Goal: Task Accomplishment & Management: Use online tool/utility

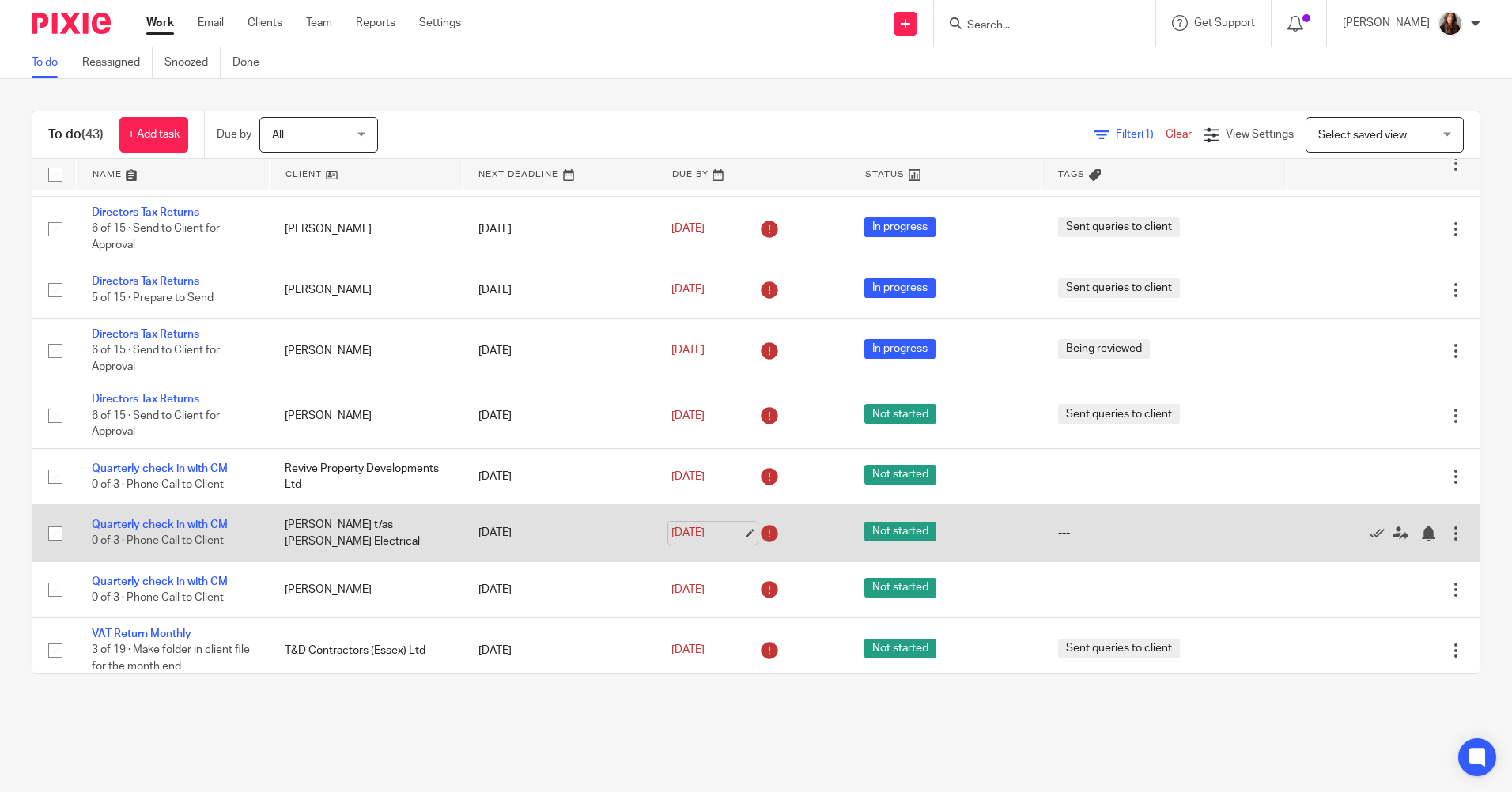
scroll to position [316, 0]
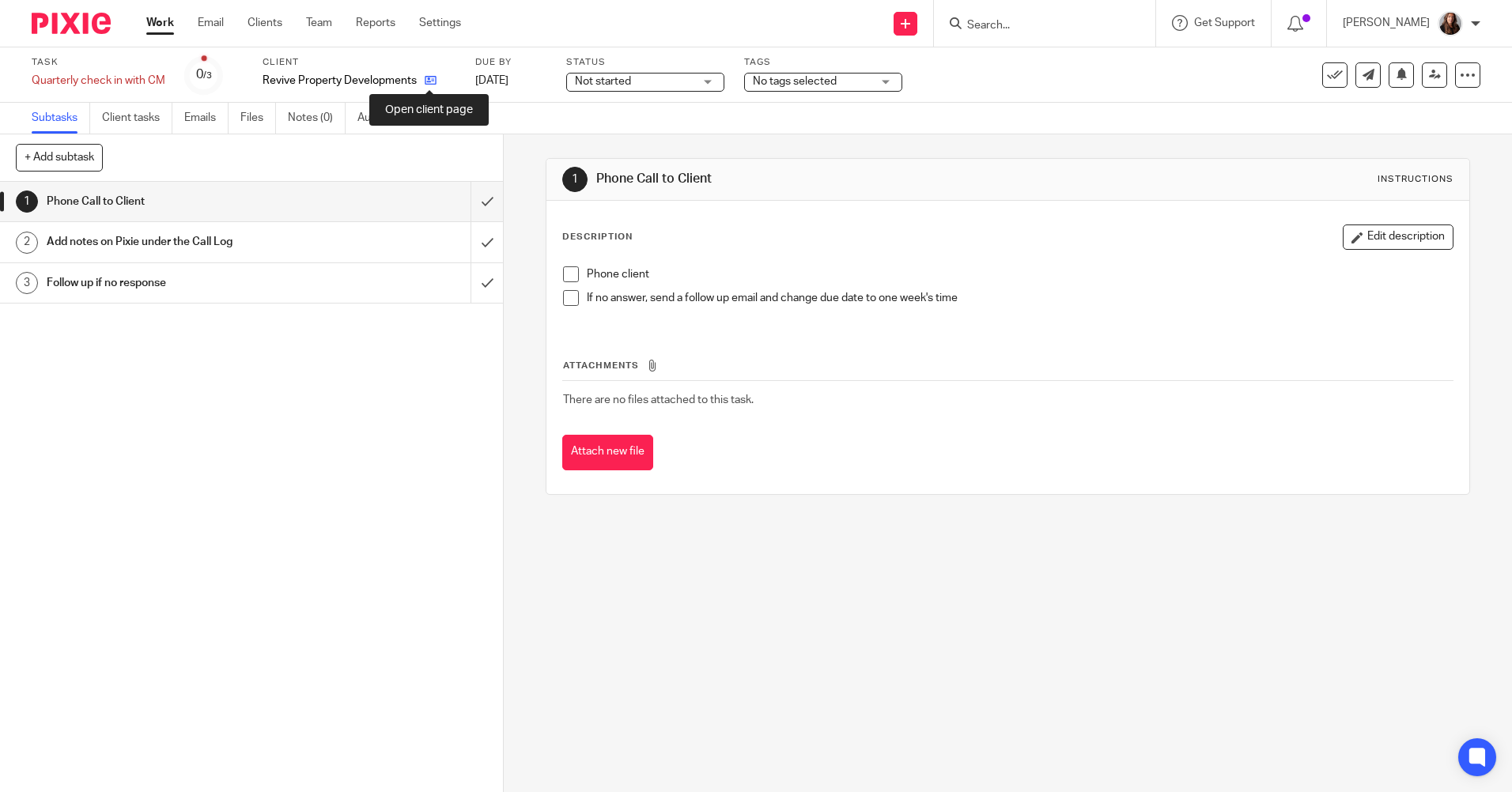
click at [426, 81] on icon at bounding box center [431, 80] width 12 height 12
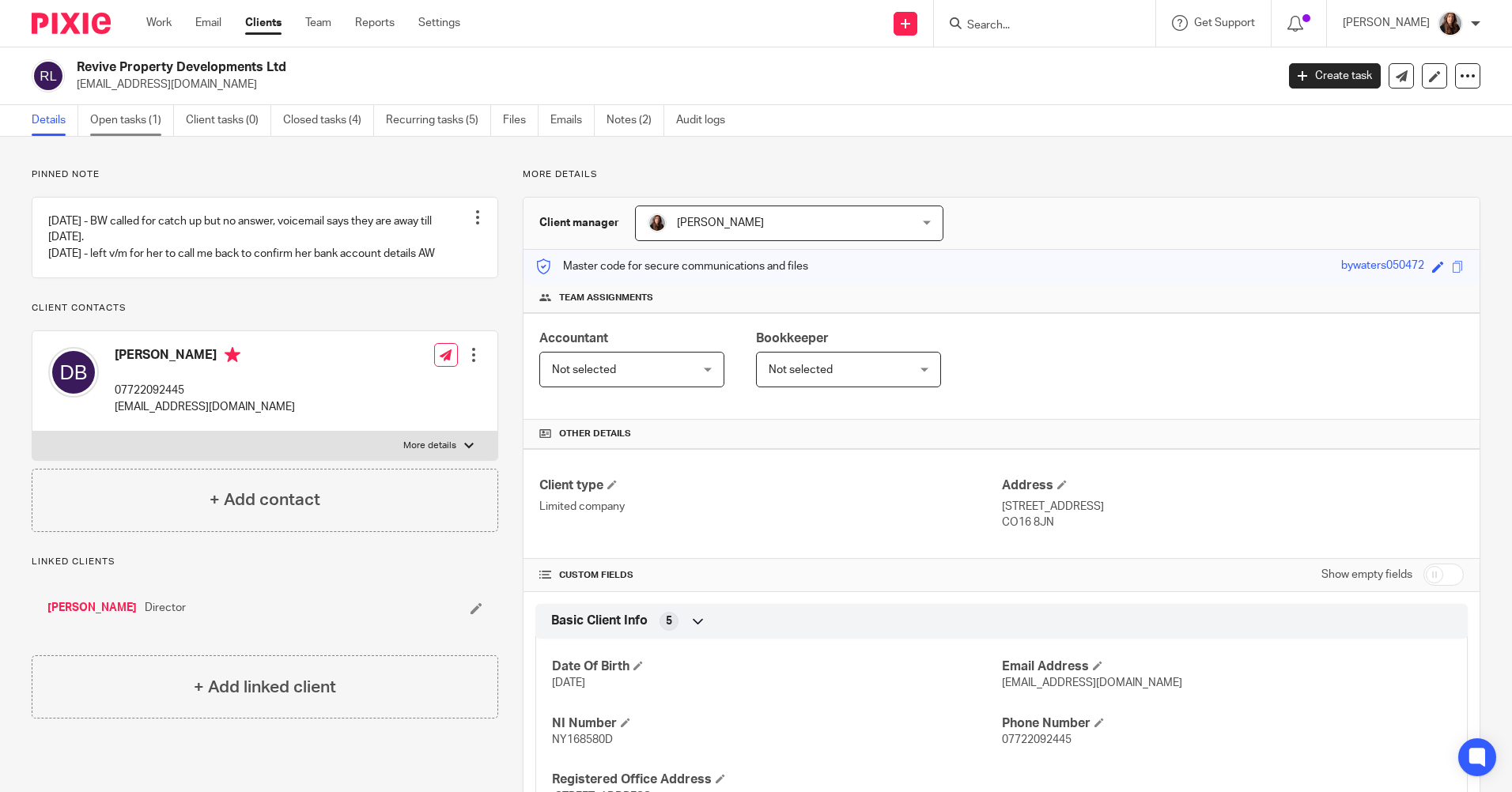
click at [120, 118] on link "Open tasks (1)" at bounding box center [132, 120] width 83 height 31
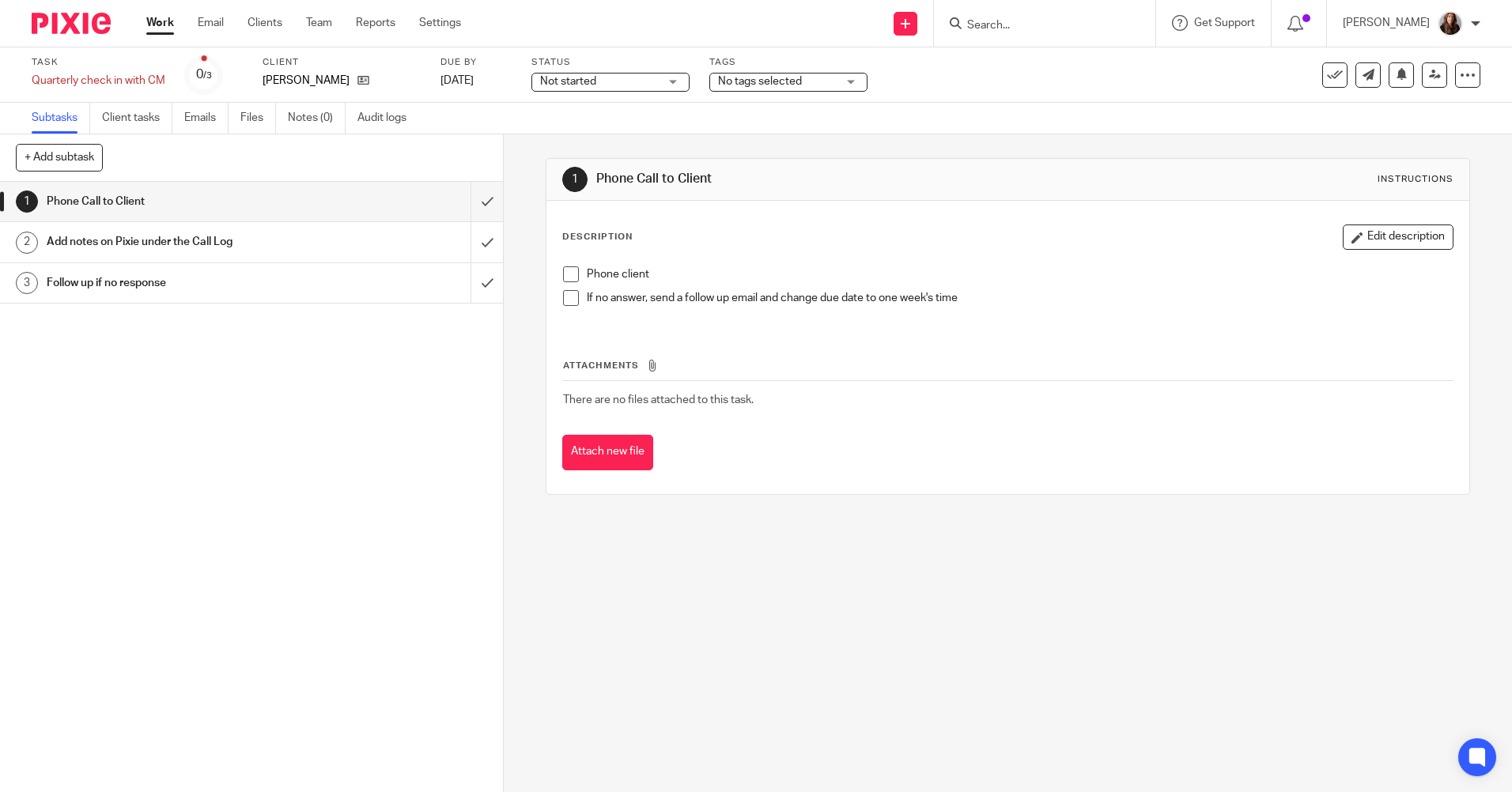
drag, startPoint x: 559, startPoint y: 271, endPoint x: 571, endPoint y: 293, distance: 25.1
click at [563, 271] on span at bounding box center [570, 274] width 16 height 16
drag, startPoint x: 571, startPoint y: 298, endPoint x: 563, endPoint y: 293, distance: 9.4
click at [571, 298] on span at bounding box center [570, 298] width 16 height 16
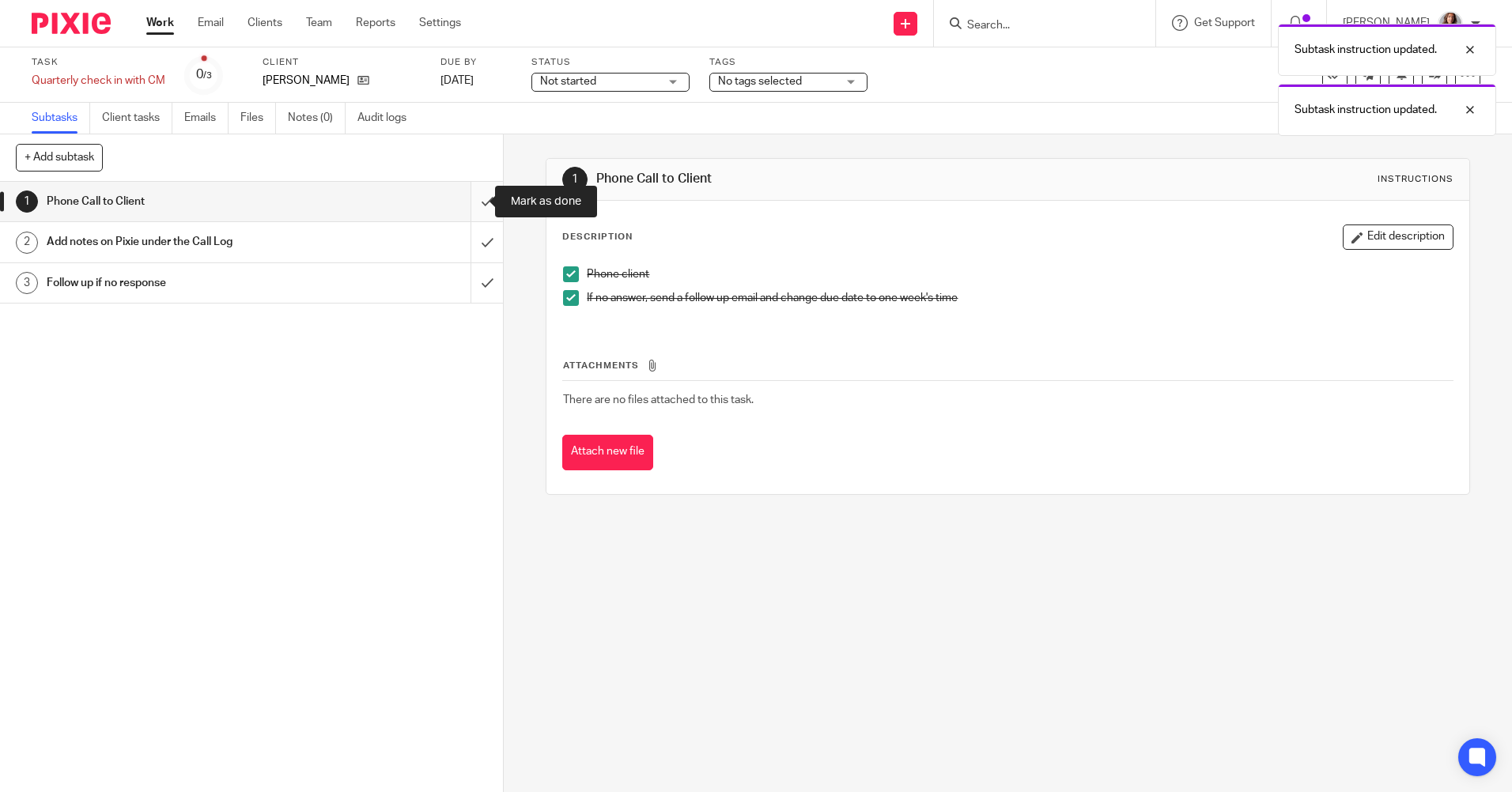
click at [464, 200] on input "submit" at bounding box center [251, 201] width 502 height 40
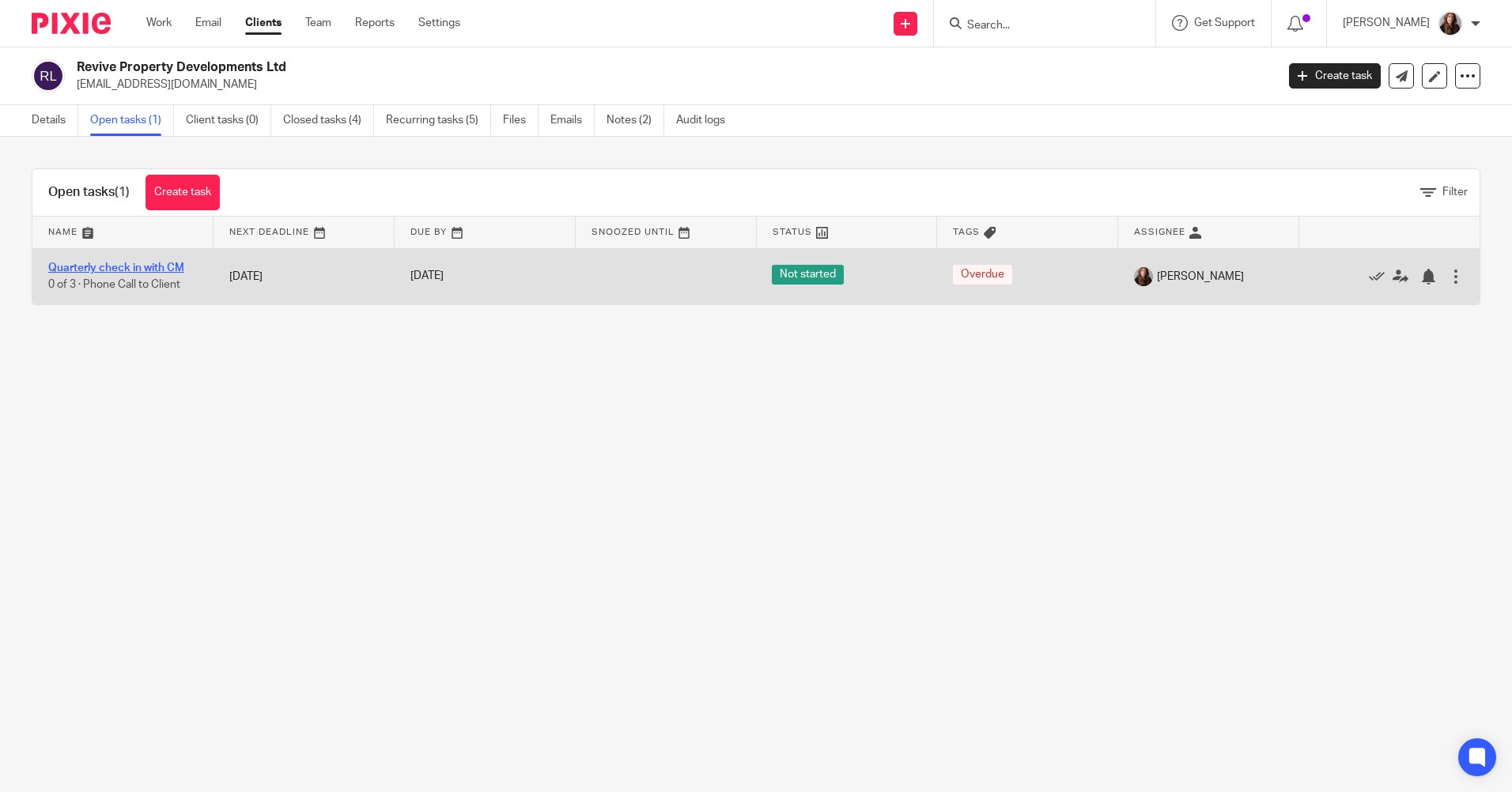
click at [161, 264] on link "Quarterly check in with CM" at bounding box center [116, 268] width 136 height 11
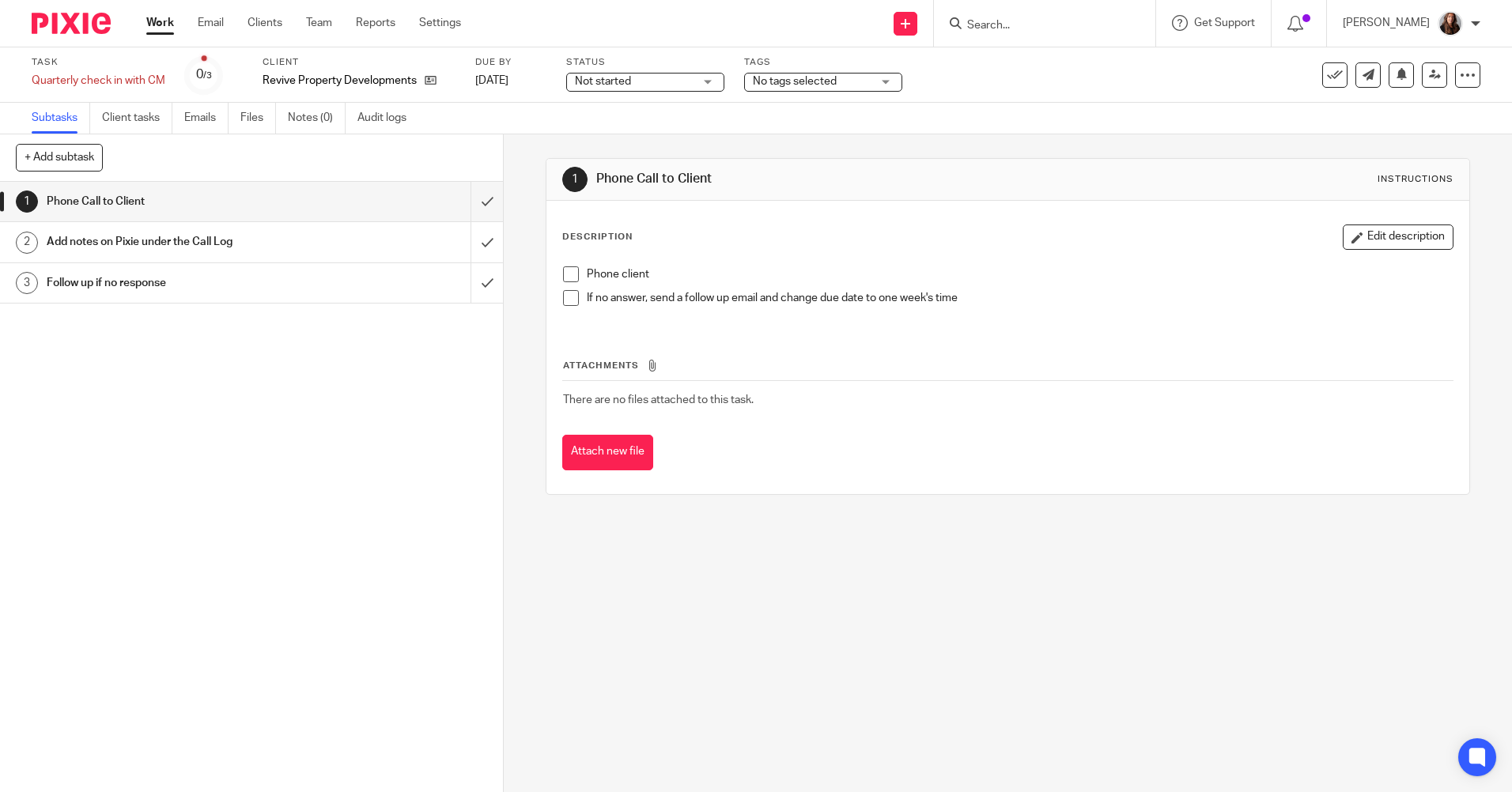
click at [566, 275] on span at bounding box center [570, 274] width 16 height 16
click at [570, 295] on span at bounding box center [570, 298] width 16 height 16
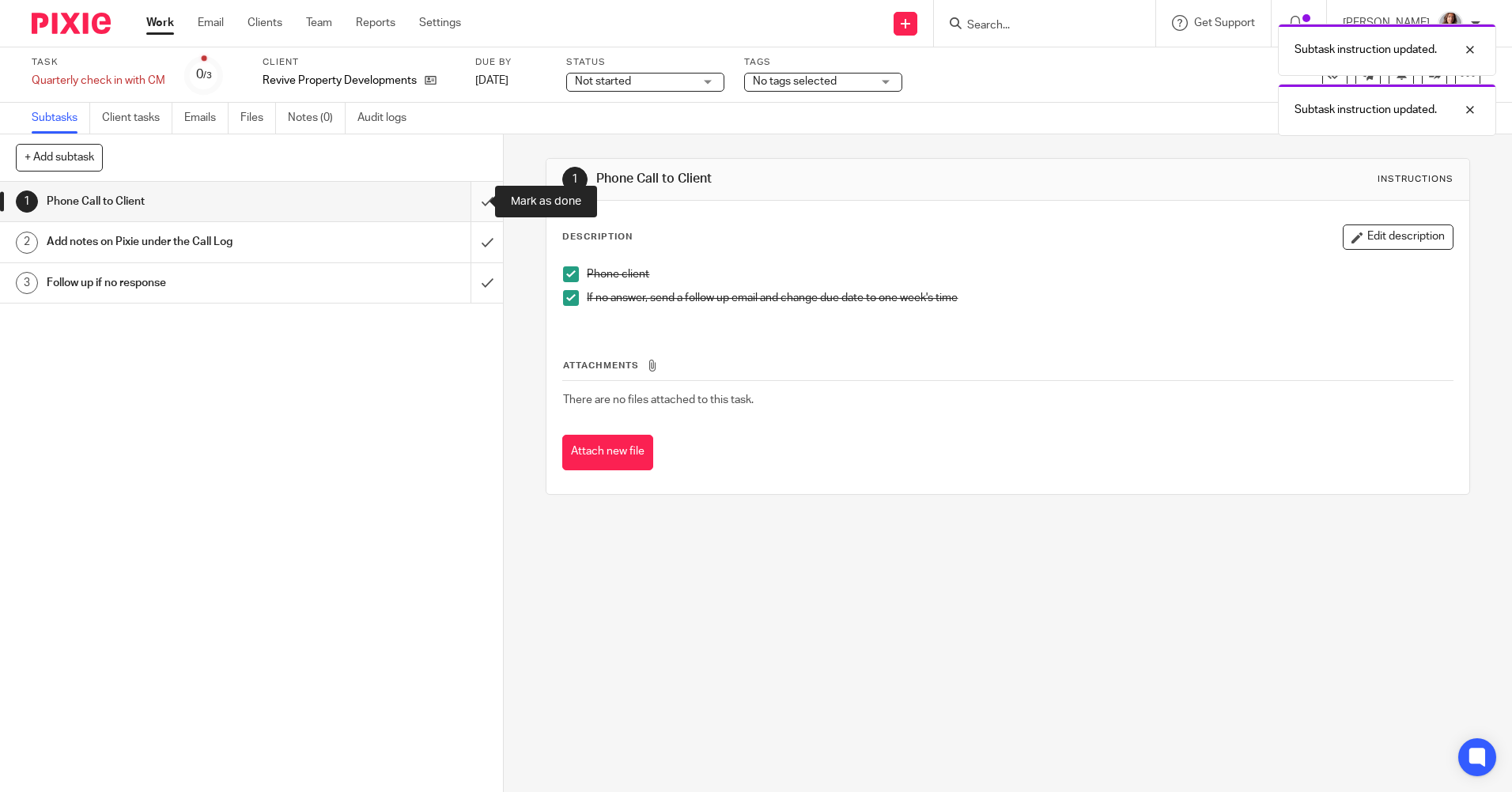
click at [472, 198] on input "submit" at bounding box center [251, 201] width 502 height 40
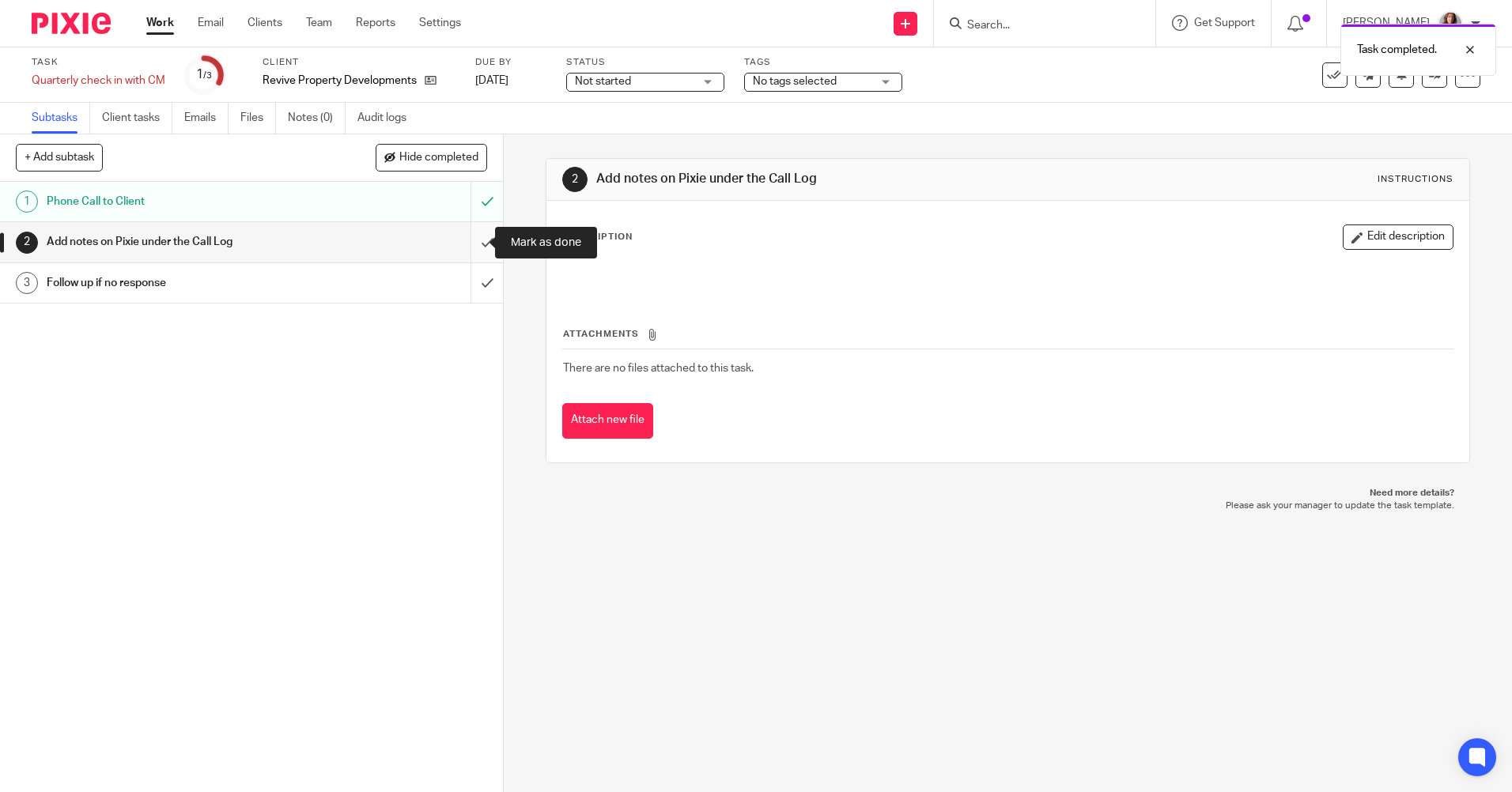
click at [468, 238] on input "submit" at bounding box center [251, 241] width 502 height 40
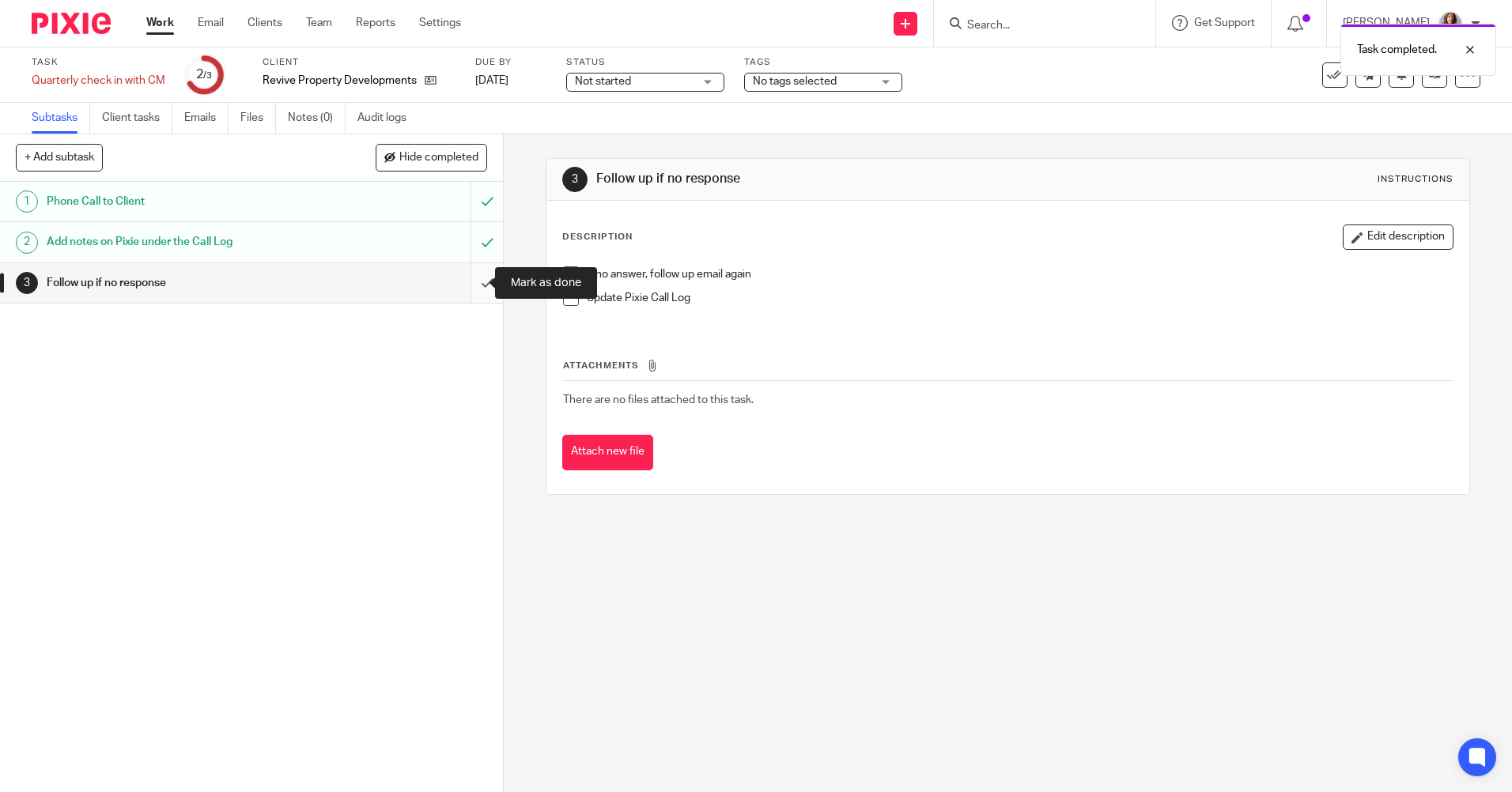
click at [467, 284] on input "submit" at bounding box center [251, 282] width 502 height 40
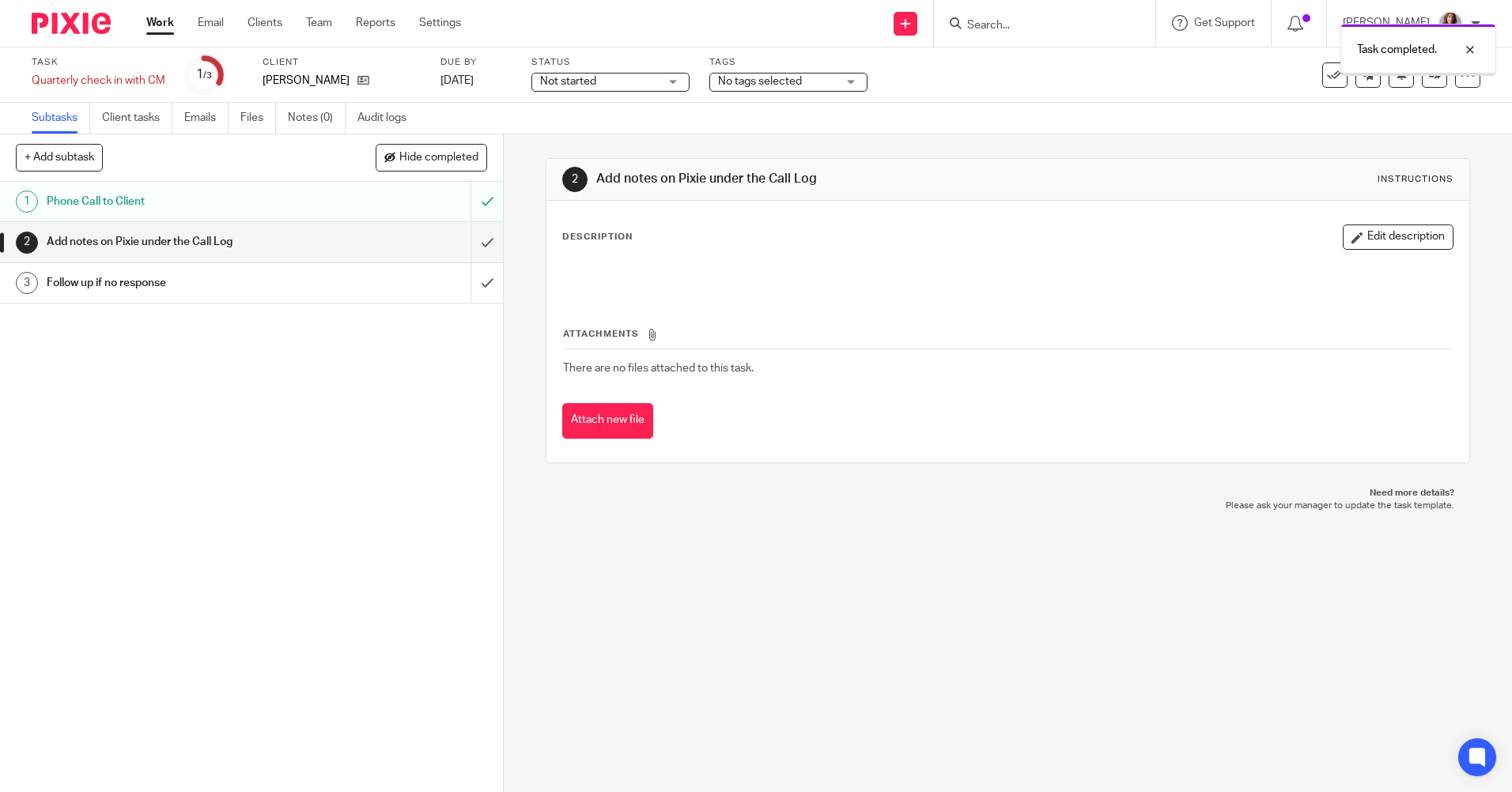
click at [470, 244] on input "submit" at bounding box center [251, 241] width 502 height 40
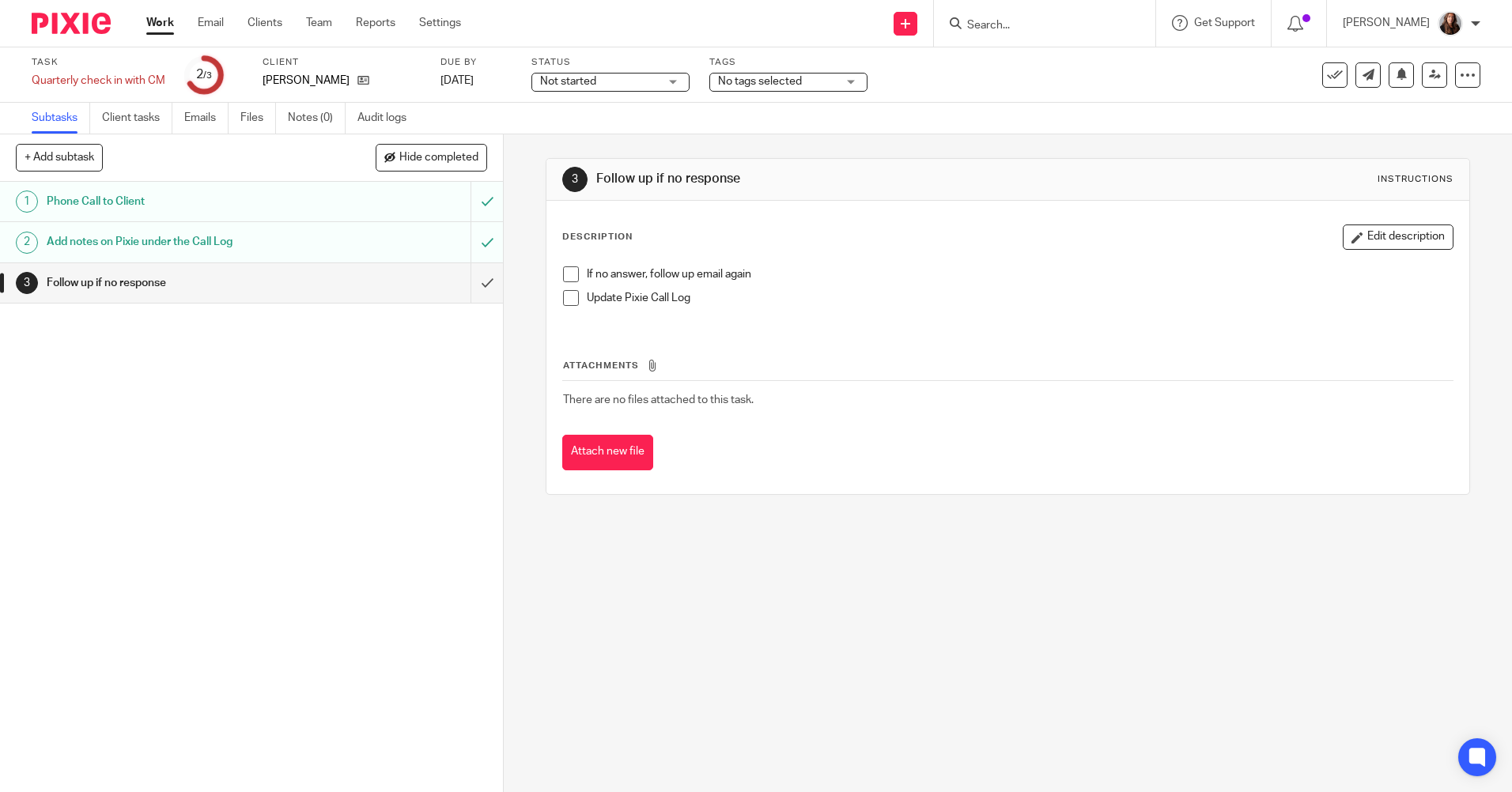
click at [468, 283] on input "submit" at bounding box center [251, 282] width 502 height 40
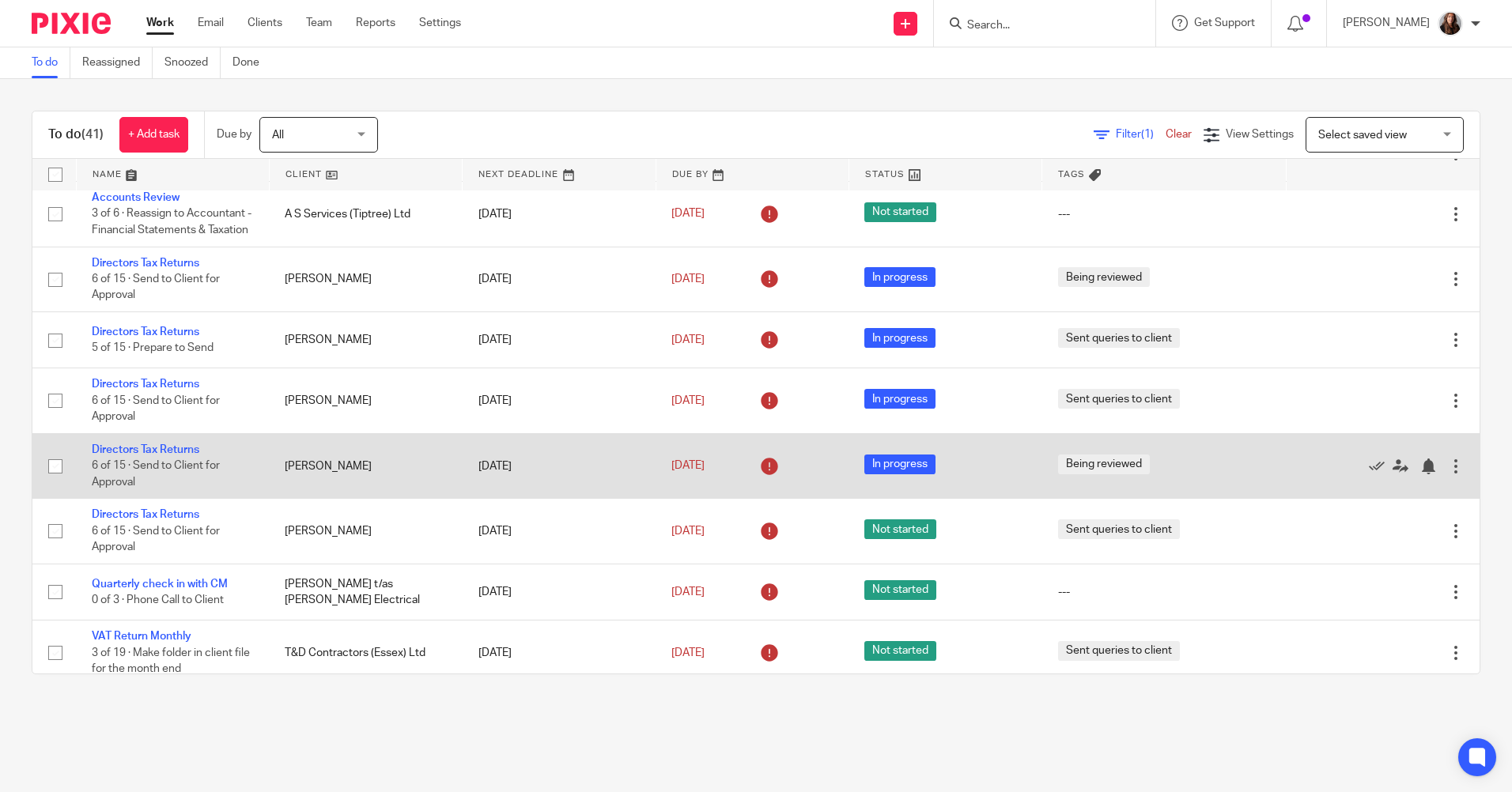
scroll to position [158, 0]
